Goal: Transaction & Acquisition: Purchase product/service

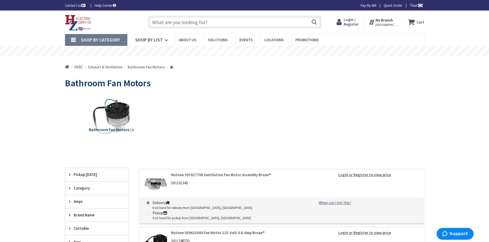
scroll to position [51, 0]
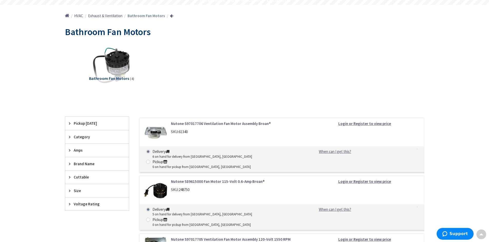
click at [182, 124] on link "Nutone S97017706 Ventilation Fan Motor Assembly Broan®" at bounding box center [236, 123] width 131 height 5
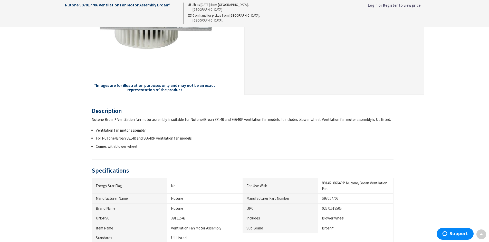
scroll to position [205, 0]
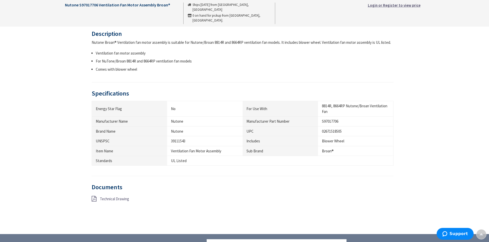
click at [107, 198] on span "Technical Drawing" at bounding box center [114, 199] width 29 height 5
